Goal: Navigation & Orientation: Go to known website

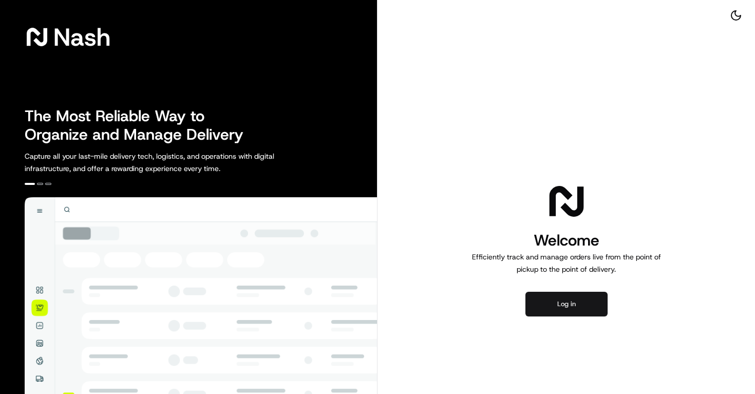
click at [560, 300] on button "Log in" at bounding box center [566, 304] width 82 height 25
